Goal: Task Accomplishment & Management: Manage account settings

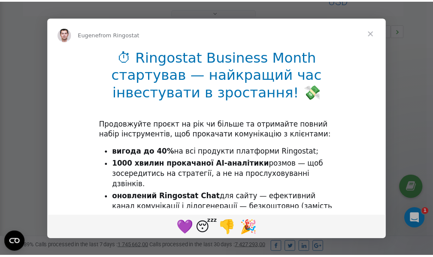
scroll to position [257, 0]
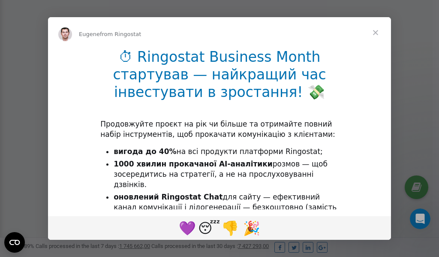
click at [377, 33] on span "Close" at bounding box center [375, 32] width 31 height 31
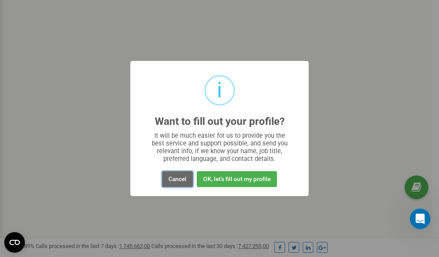
click at [176, 180] on button "Cancel" at bounding box center [177, 179] width 31 height 16
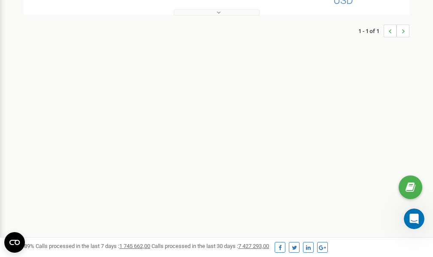
scroll to position [0, 0]
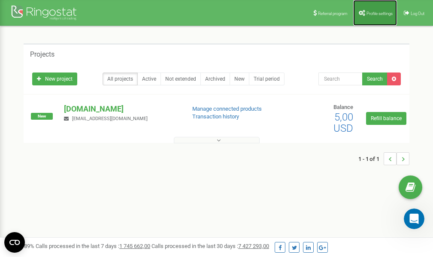
click at [370, 13] on span "Profile settings" at bounding box center [379, 13] width 26 height 5
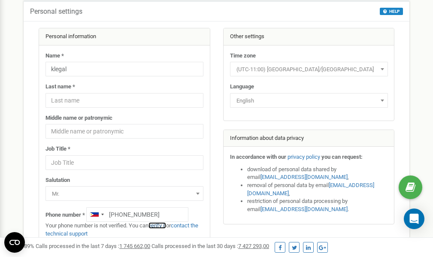
click at [161, 225] on link "verify it" at bounding box center [157, 225] width 18 height 6
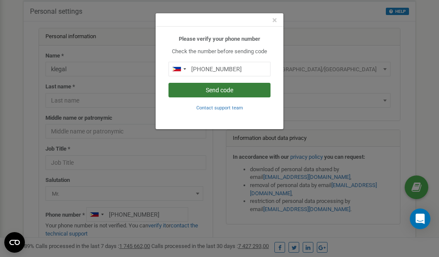
click at [224, 91] on button "Send code" at bounding box center [220, 90] width 102 height 15
